Goal: Check status: Check status

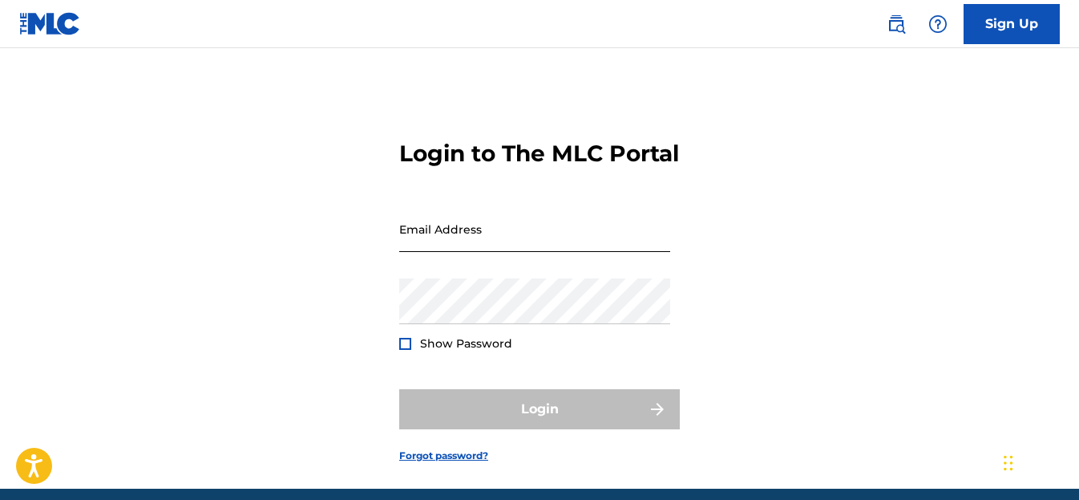
click at [487, 252] on input "Email Address" at bounding box center [534, 229] width 271 height 46
type input "[EMAIL_ADDRESS][DOMAIN_NAME]"
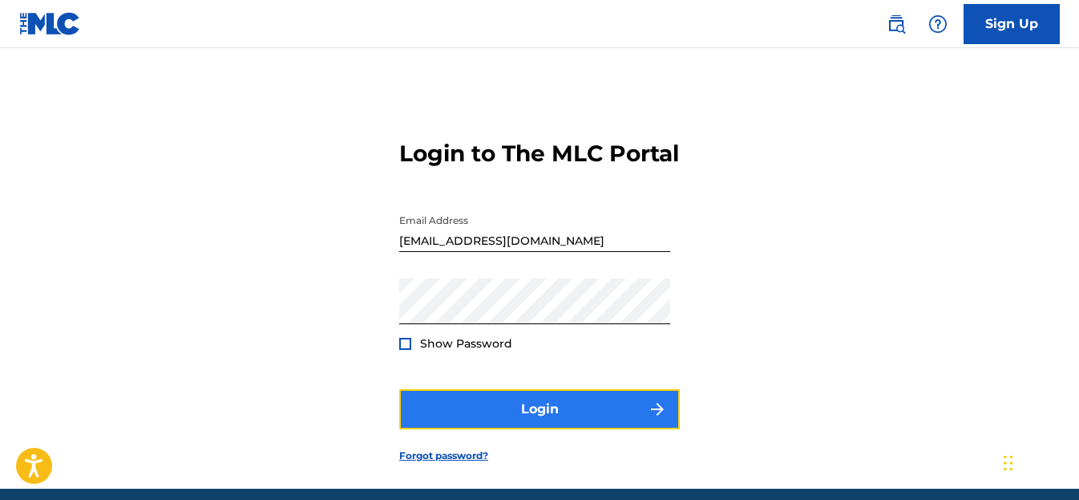
click at [601, 429] on button "Login" at bounding box center [539, 409] width 281 height 40
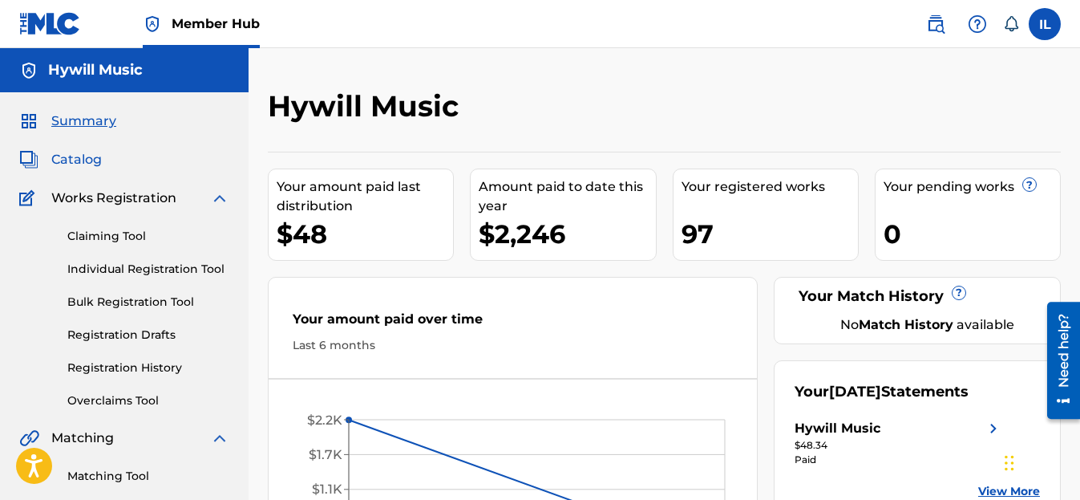
click at [79, 155] on span "Catalog" at bounding box center [76, 159] width 51 height 19
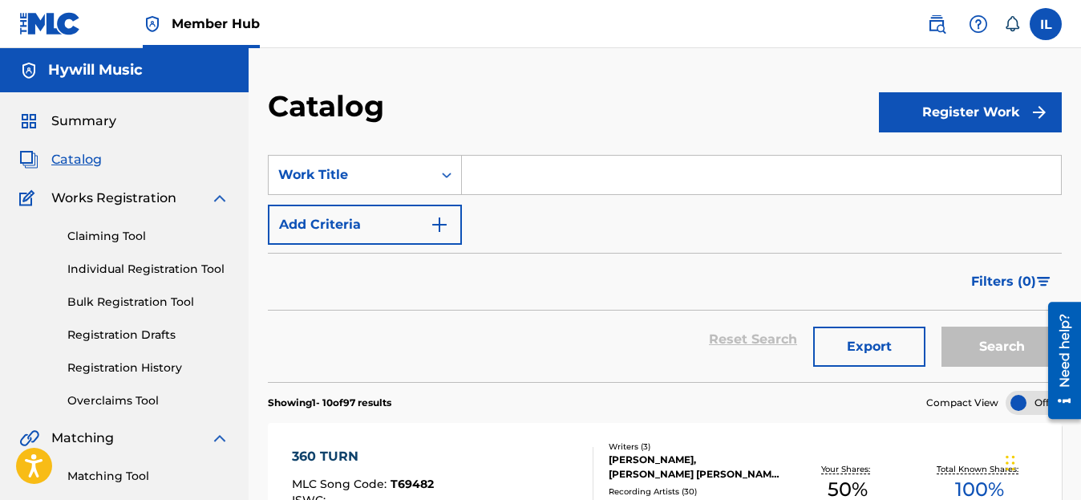
click at [496, 174] on input "Search Form" at bounding box center [761, 175] width 599 height 38
paste input "Reggae Land"
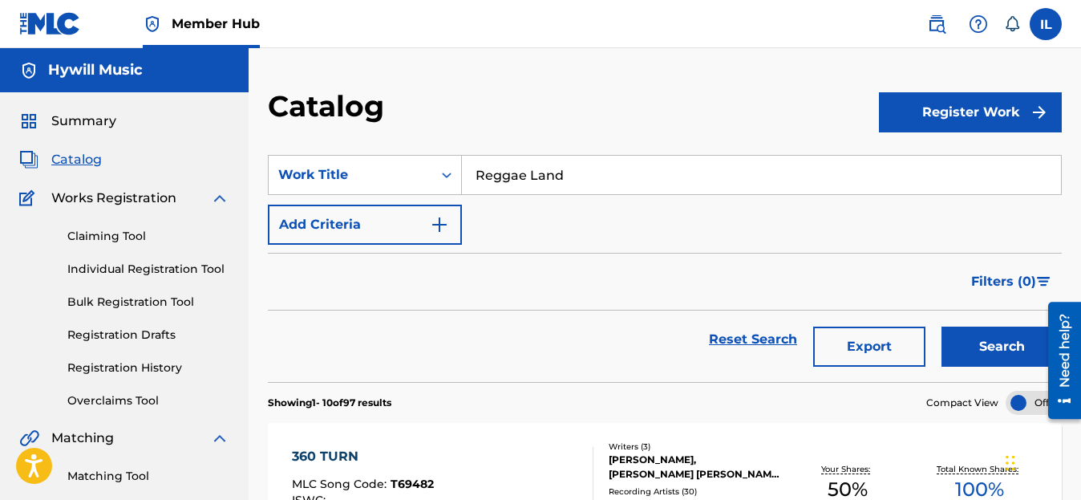
click at [941, 326] on button "Search" at bounding box center [1001, 346] width 120 height 40
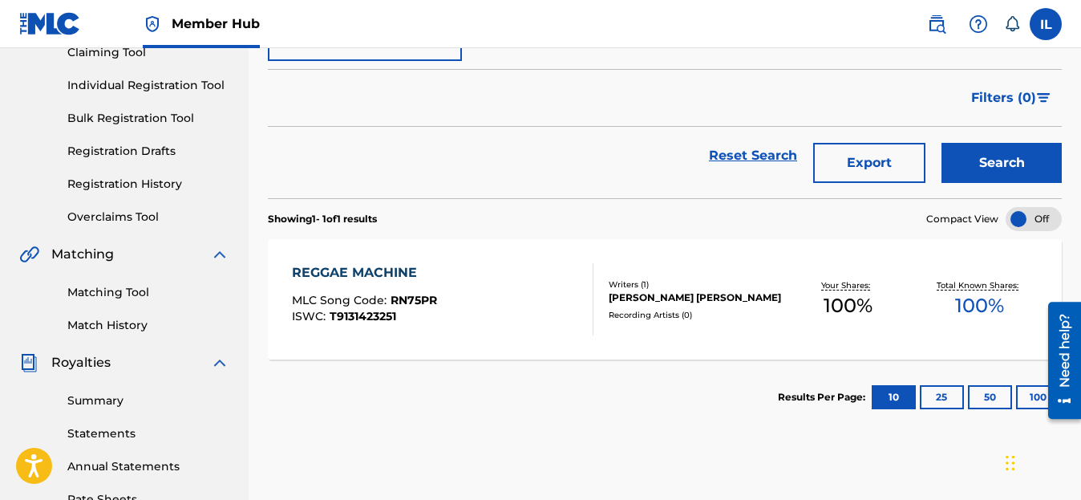
scroll to position [185, 0]
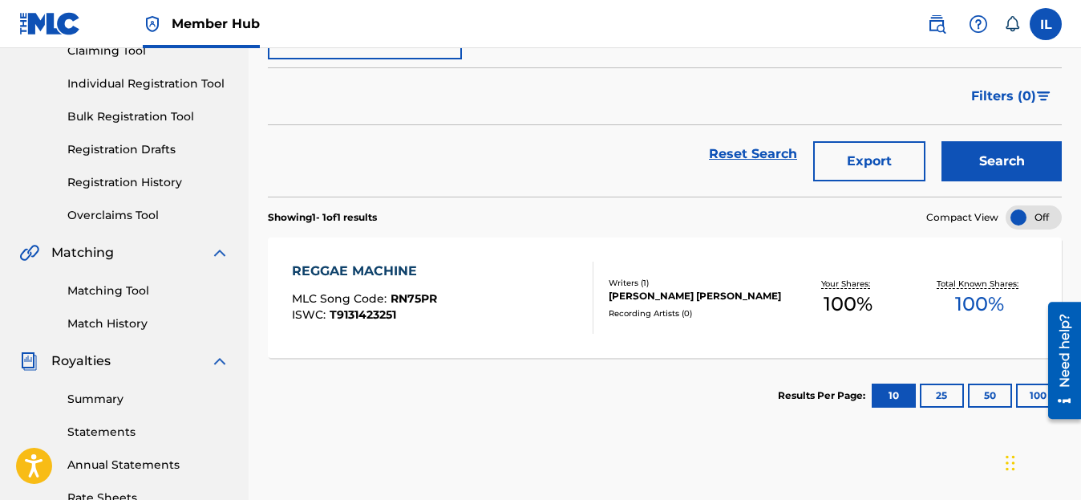
click at [1038, 393] on div at bounding box center [1058, 360] width 45 height 129
click at [1035, 395] on button "100" at bounding box center [1038, 395] width 44 height 24
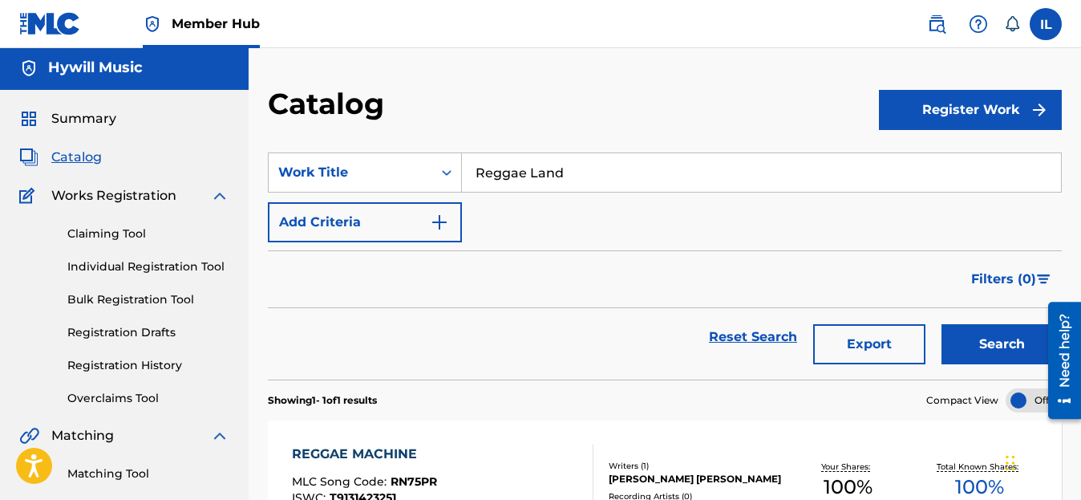
scroll to position [0, 0]
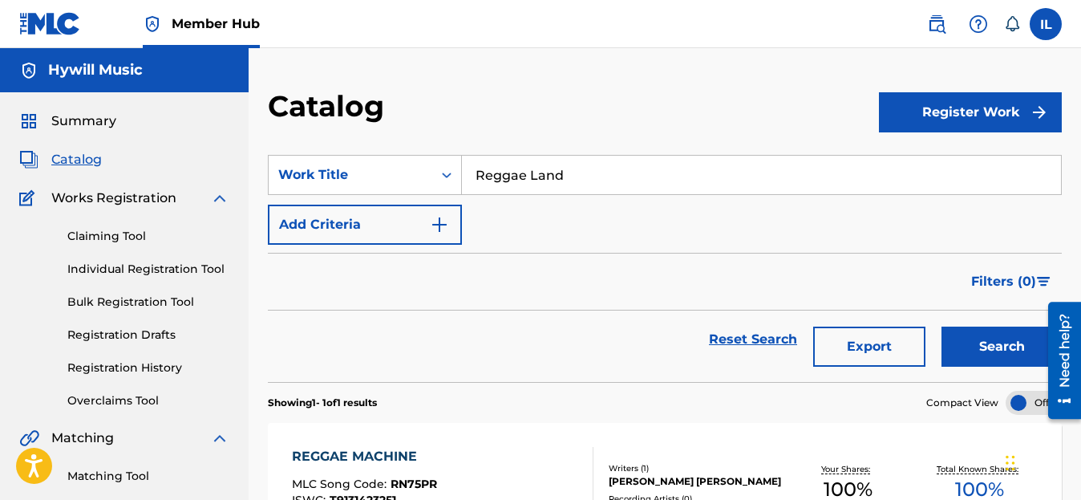
drag, startPoint x: 571, startPoint y: 176, endPoint x: 465, endPoint y: 190, distance: 106.8
click at [465, 190] on input "Reggae Land" at bounding box center [761, 175] width 599 height 38
paste input "Bawling For Love"
type input "Bawling For Love"
click at [941, 326] on button "Search" at bounding box center [1001, 346] width 120 height 40
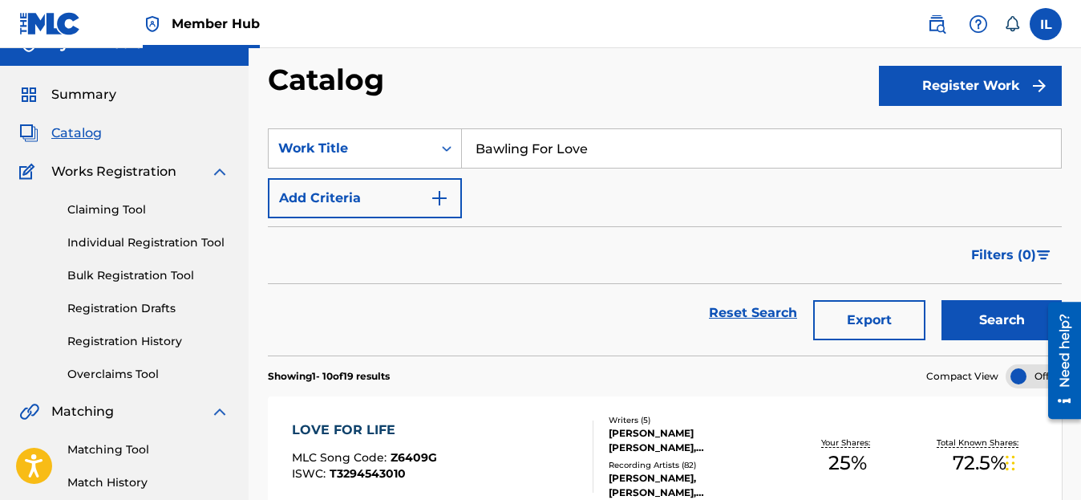
scroll to position [9, 0]
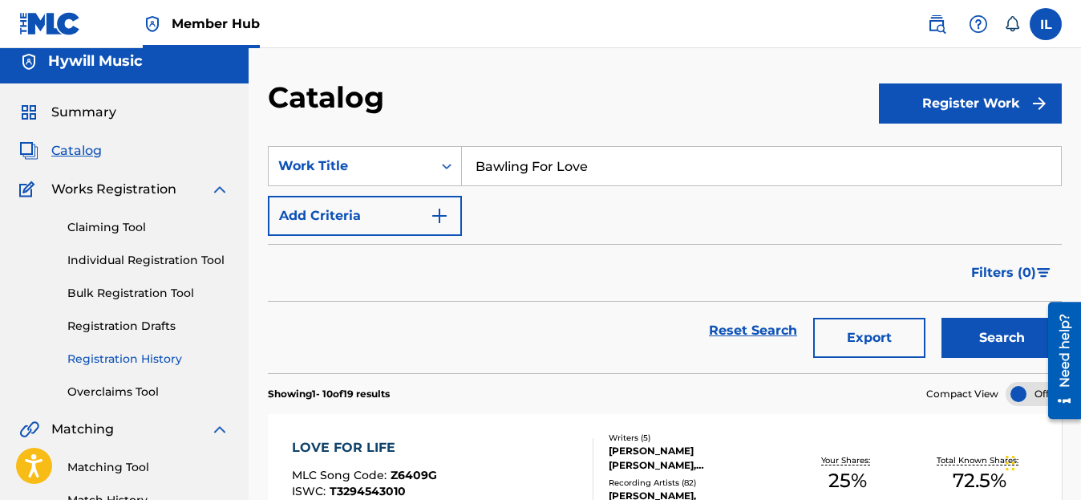
click at [153, 354] on link "Registration History" at bounding box center [148, 358] width 162 height 17
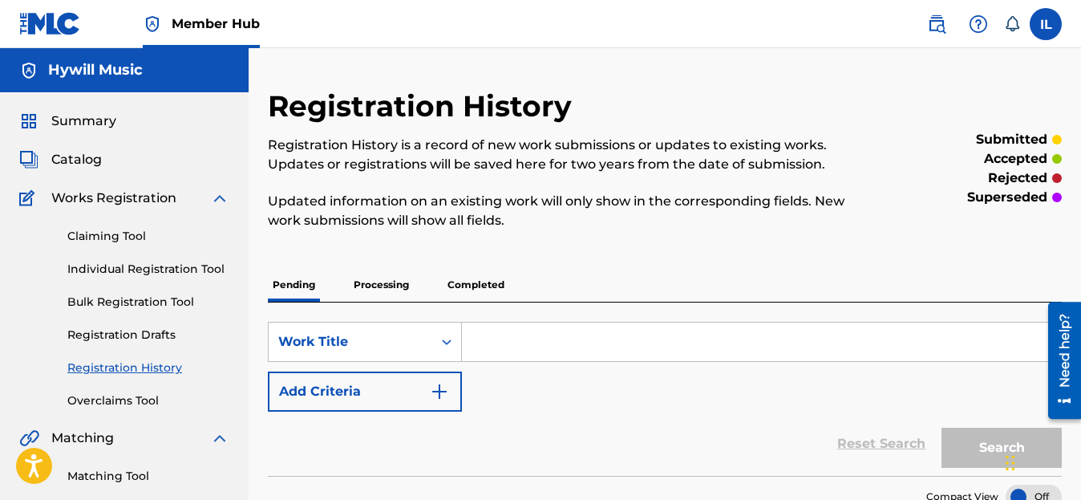
click at [476, 283] on p "Completed" at bounding box center [476, 285] width 67 height 34
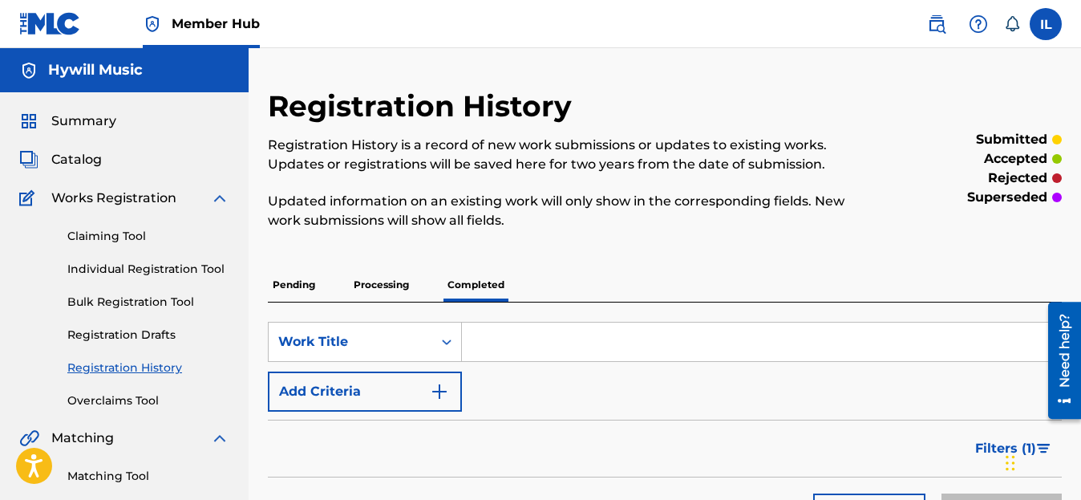
click at [513, 341] on input "Search Form" at bounding box center [761, 341] width 599 height 38
paste input "About To Lose My Mind"
type input "About To Lose My Mind"
